Goal: Information Seeking & Learning: Learn about a topic

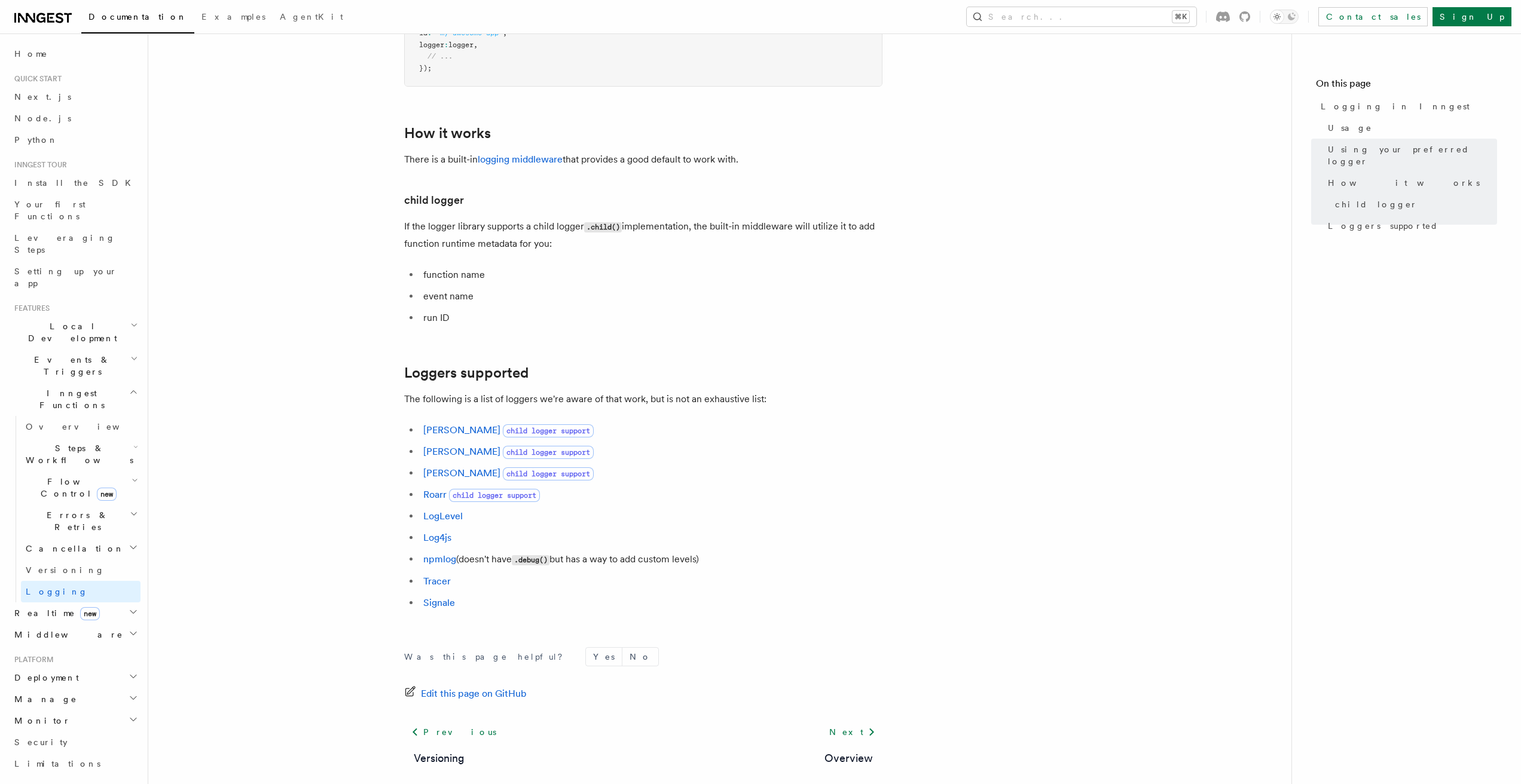
scroll to position [1431, 0]
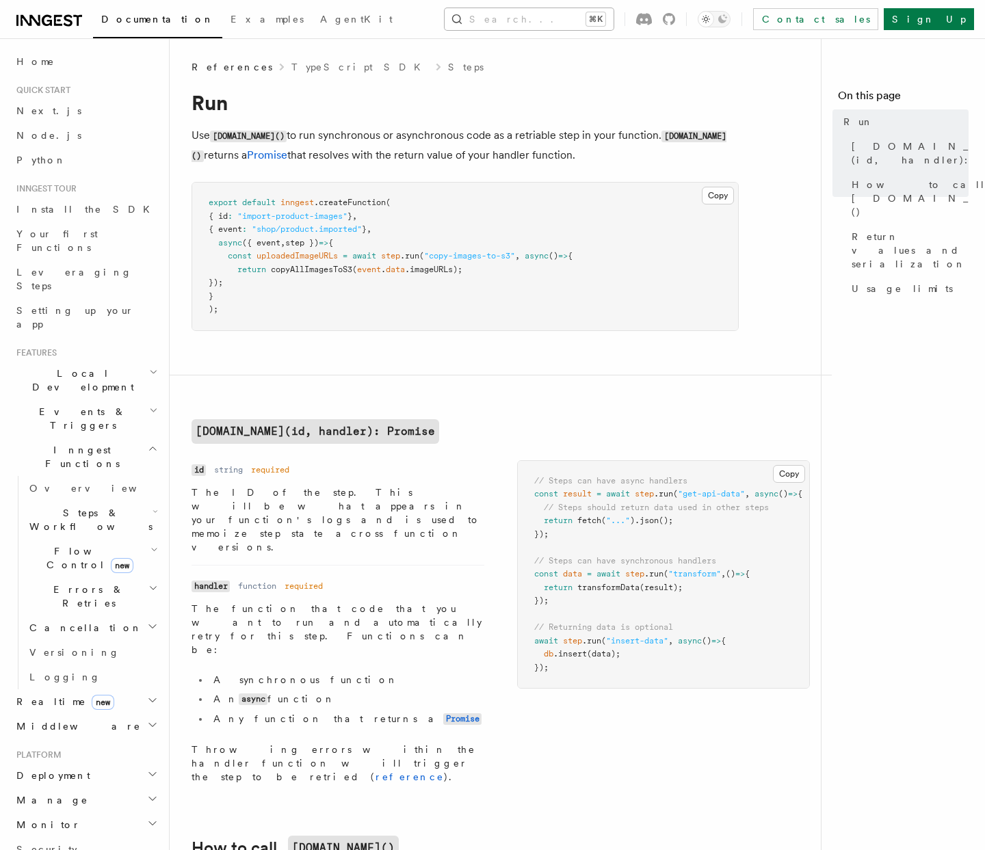
click at [528, 21] on button "Search... ⌘K" at bounding box center [529, 19] width 169 height 22
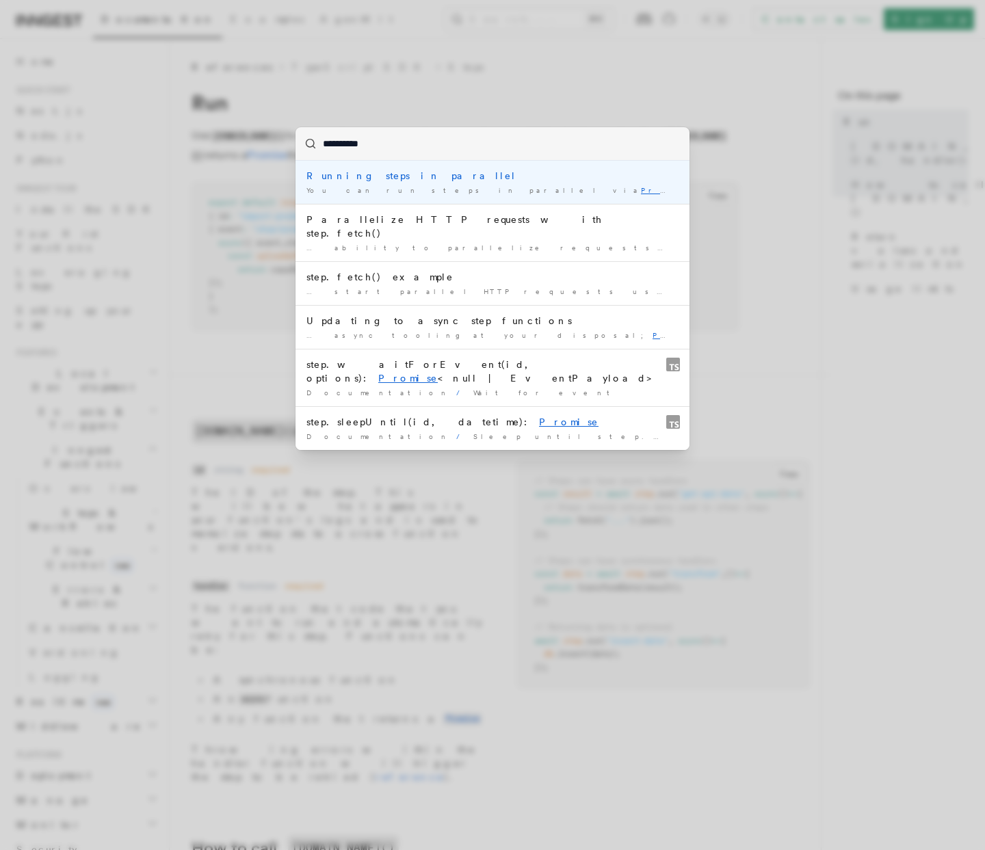
type input "**********"
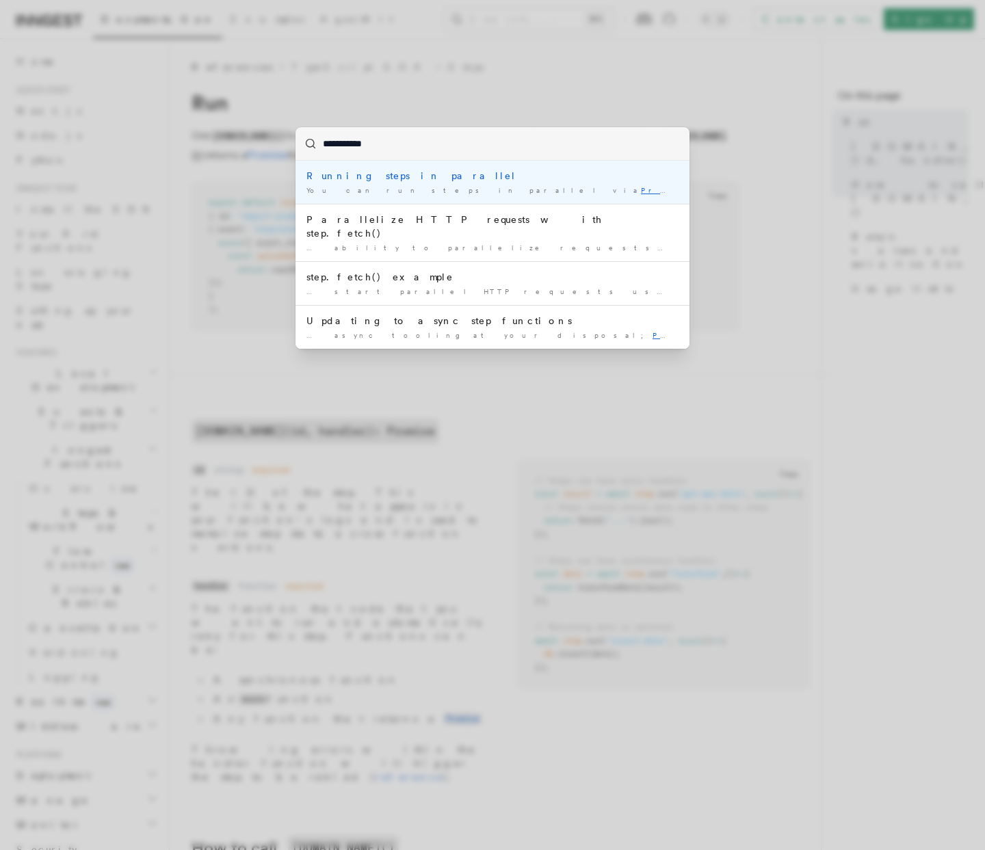
click at [352, 179] on div "Running steps in parallel" at bounding box center [492, 176] width 372 height 14
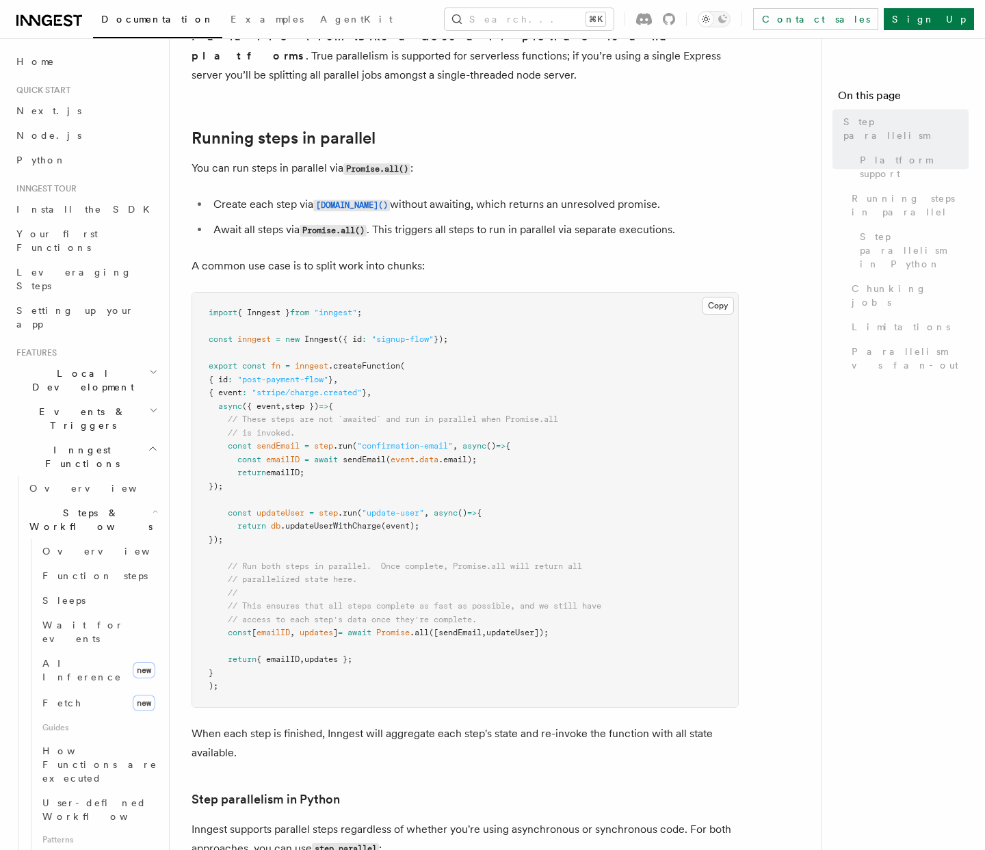
scroll to position [263, 0]
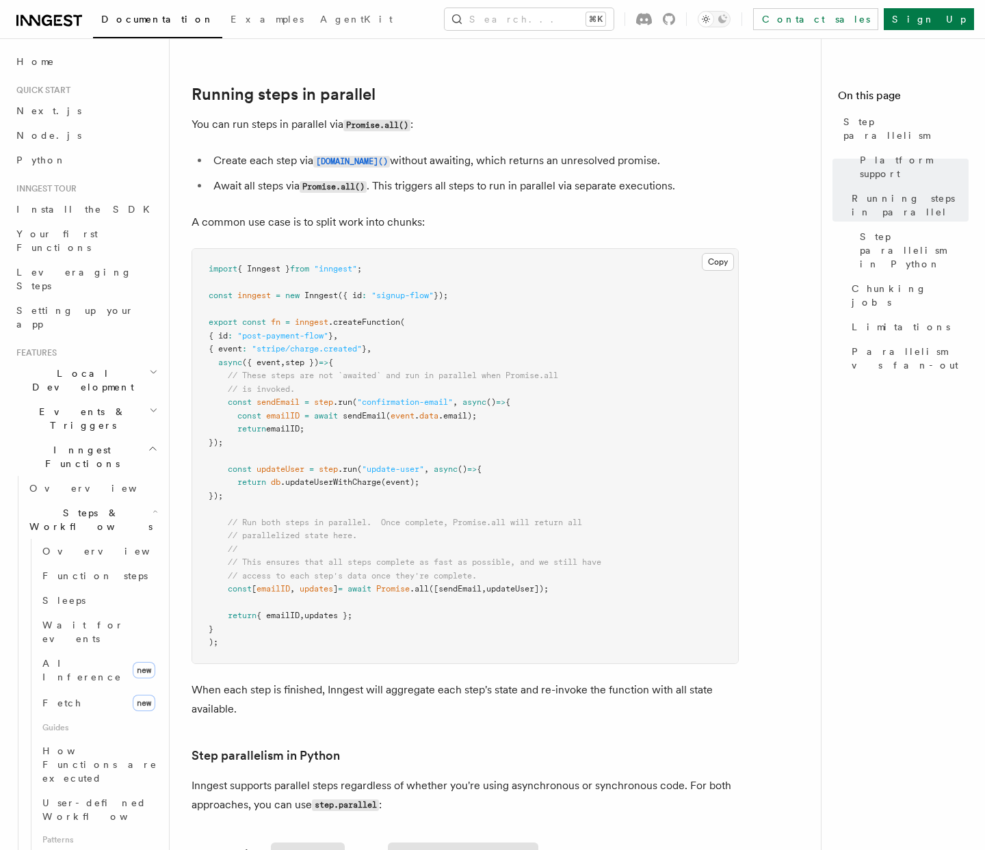
click at [323, 213] on p "A common use case is to split work into chunks:" at bounding box center [465, 222] width 547 height 19
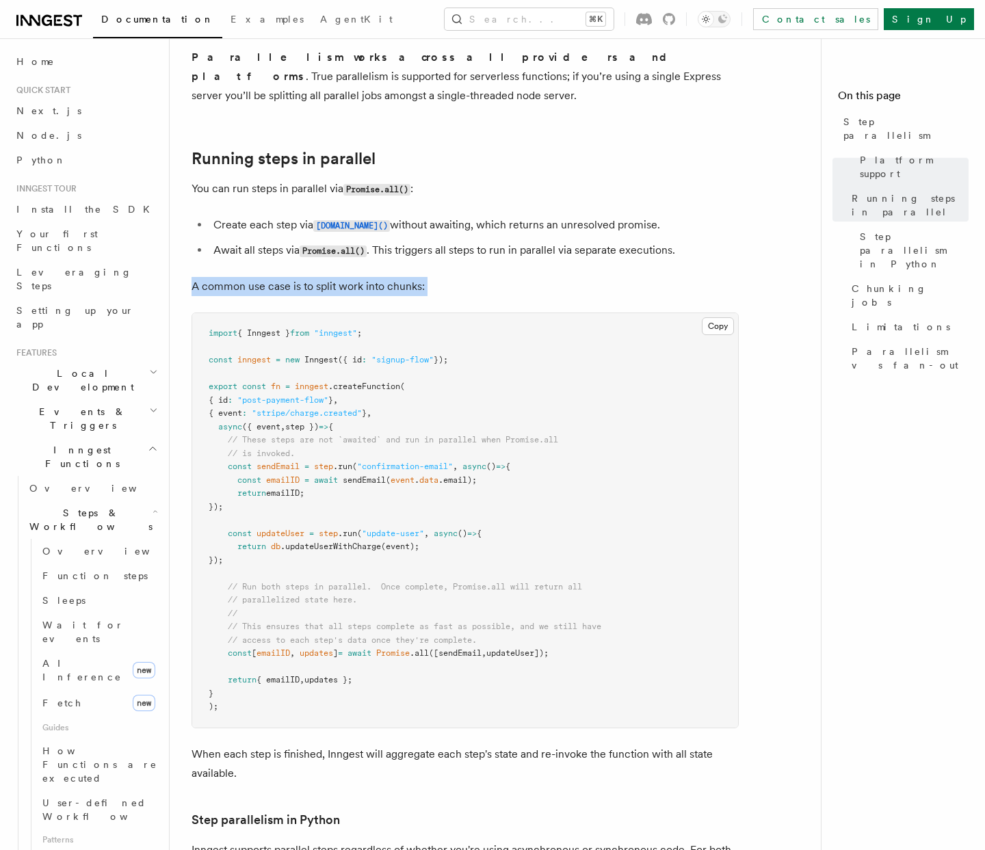
scroll to position [183, 0]
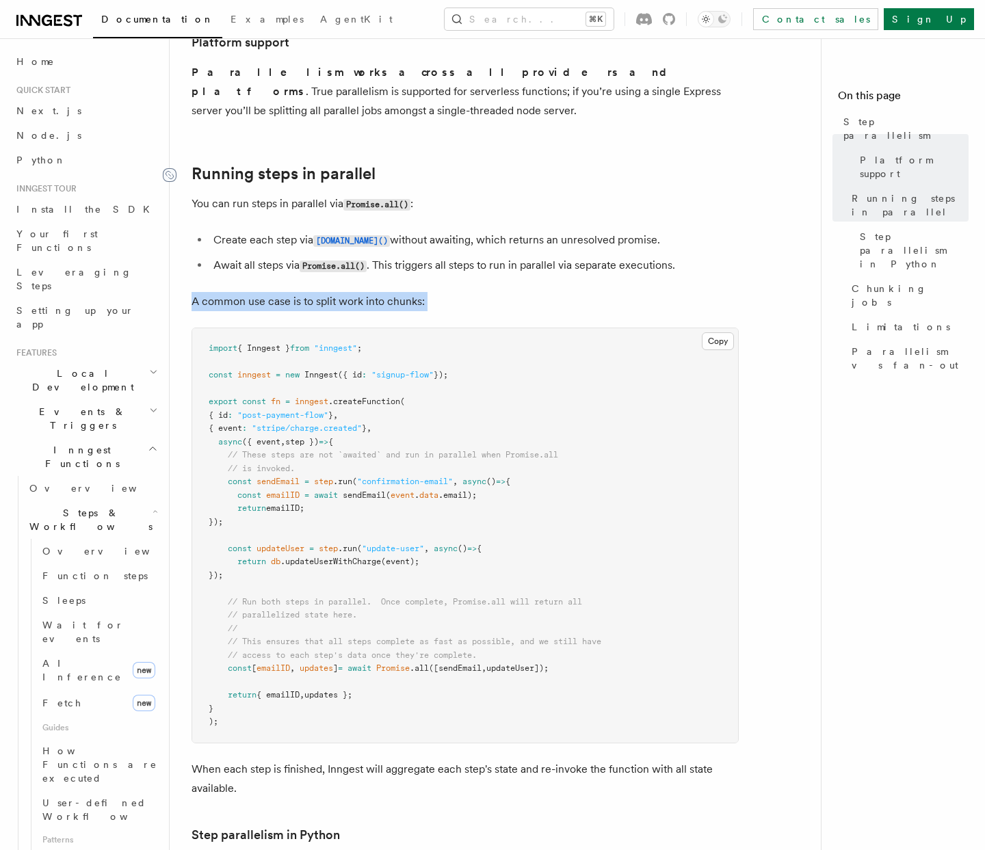
click at [170, 172] on icon at bounding box center [170, 176] width 8 height 8
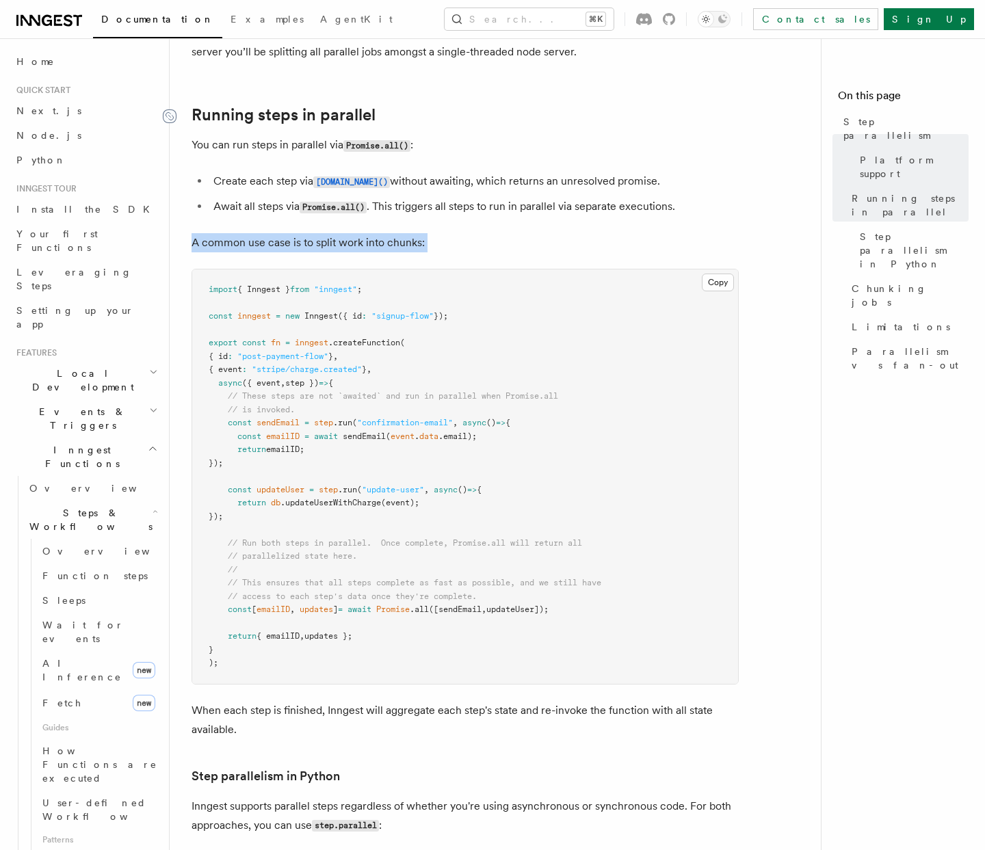
scroll to position [263, 0]
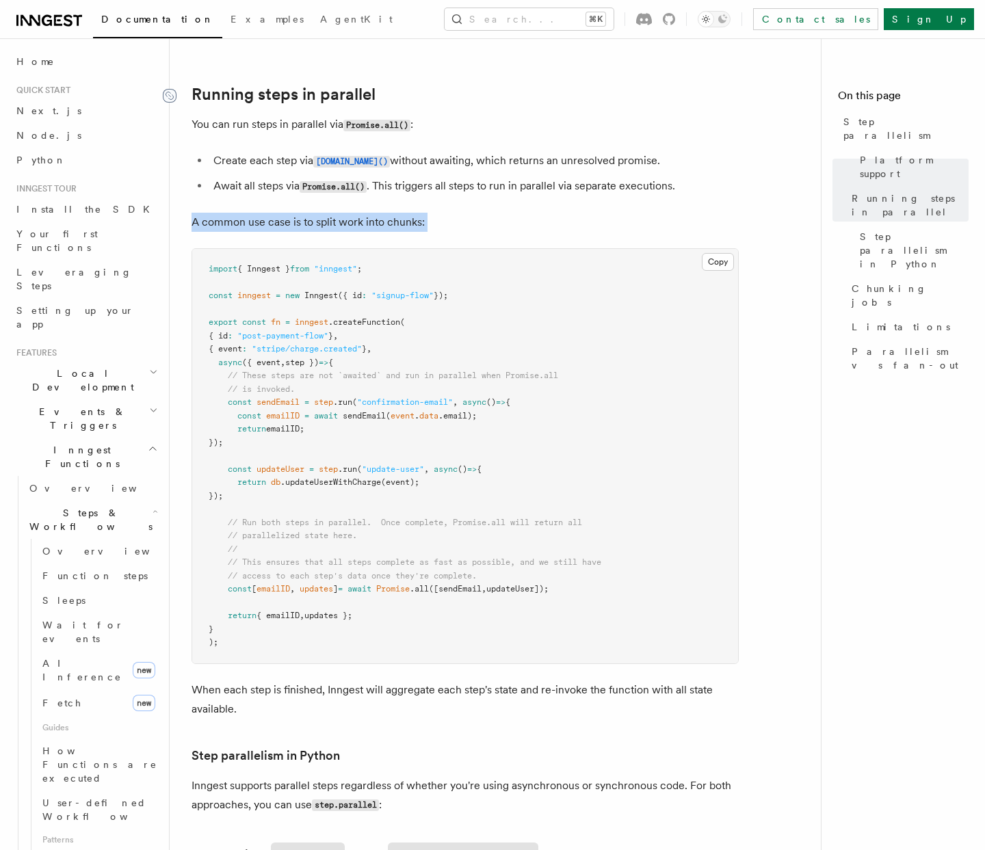
click at [167, 89] on icon at bounding box center [170, 96] width 14 height 14
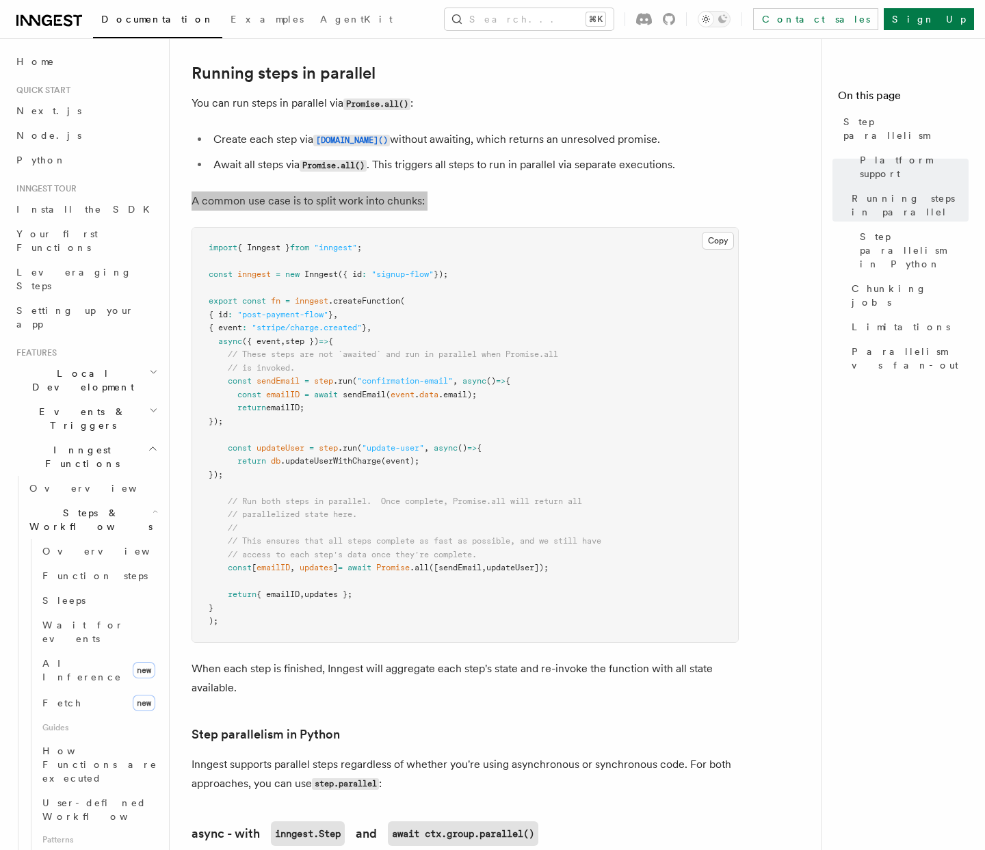
scroll to position [285, 0]
